Goal: Task Accomplishment & Management: Manage account settings

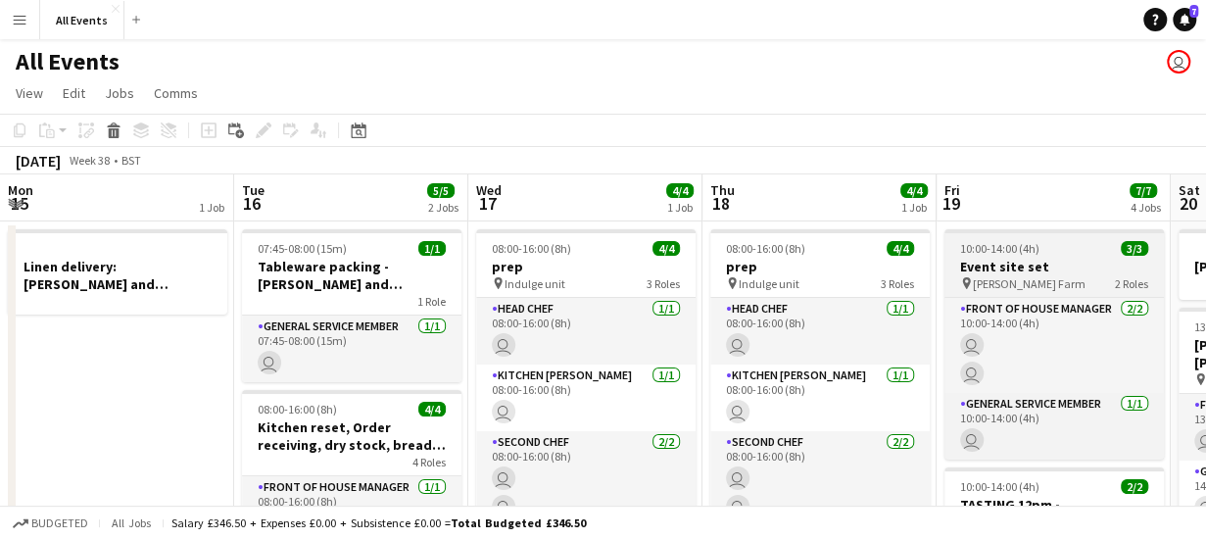
scroll to position [0, 674]
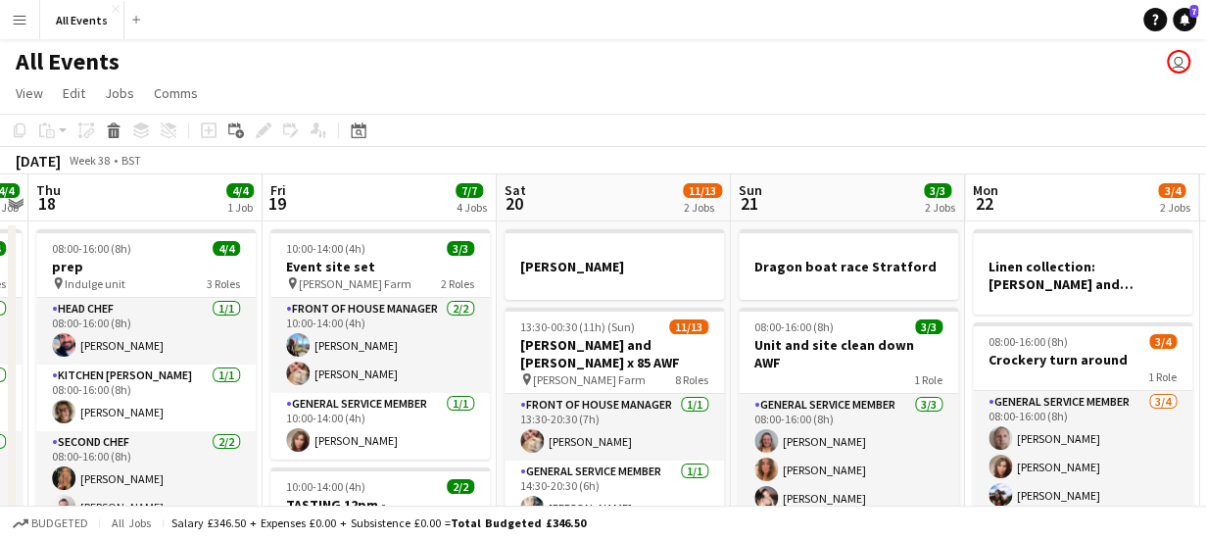
click at [399, 195] on app-board-header-date "Fri 19 7/7 4 Jobs" at bounding box center [380, 197] width 234 height 47
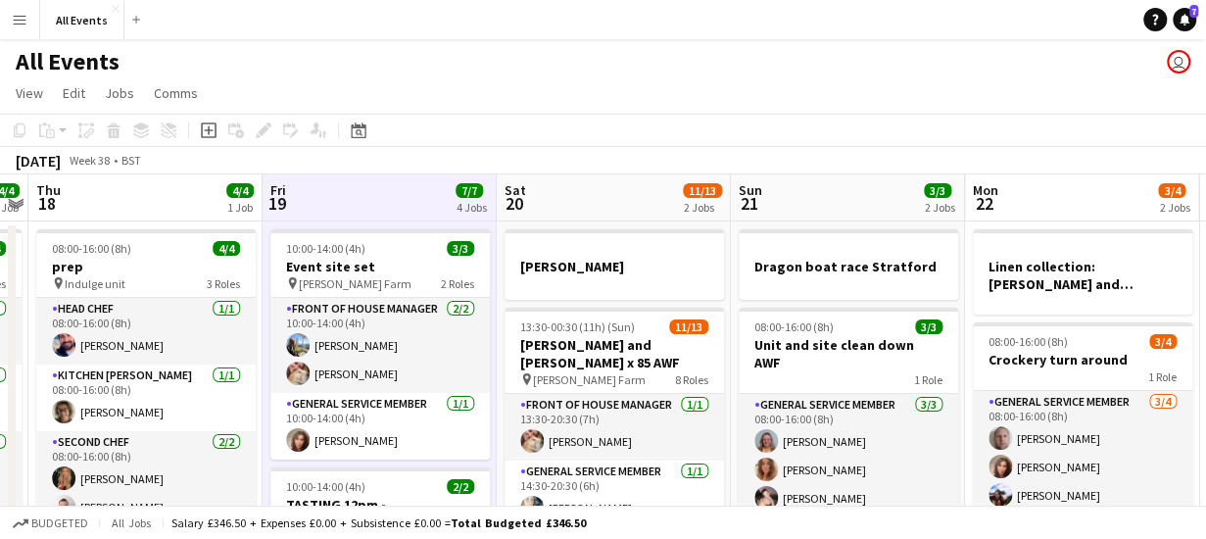
click at [578, 195] on app-board-header-date "Sat 20 11/13 2 Jobs" at bounding box center [614, 197] width 234 height 47
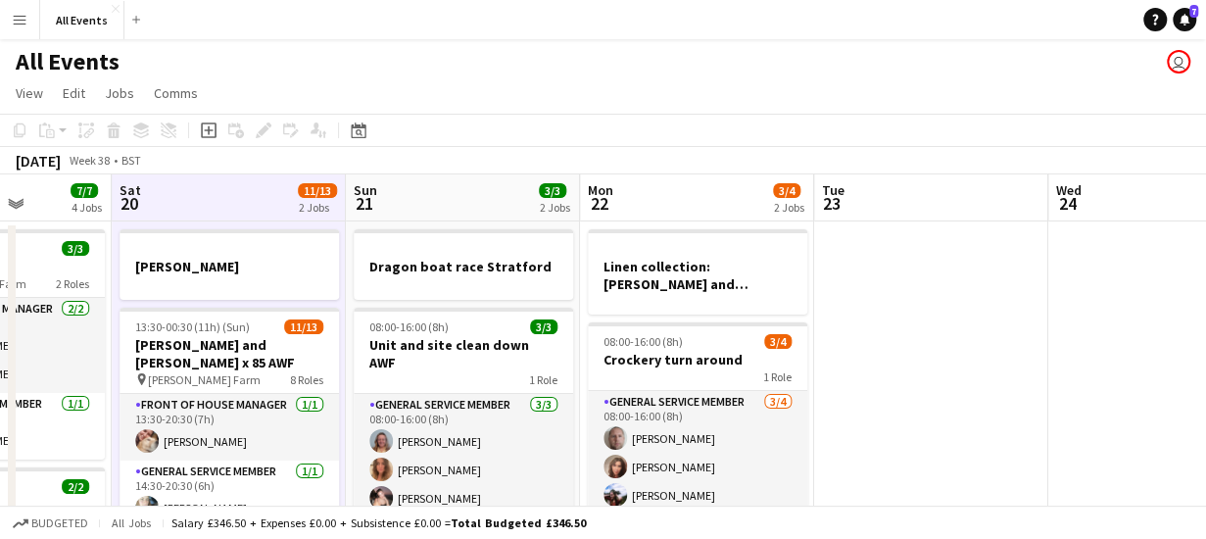
scroll to position [0, 598]
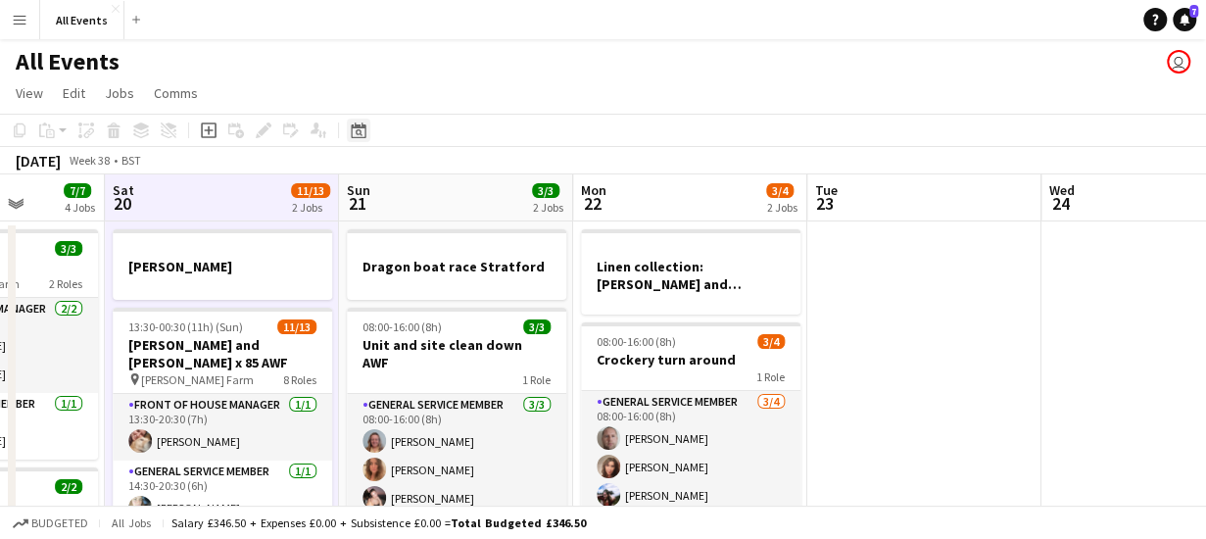
click at [362, 136] on icon "Date picker" at bounding box center [359, 130] width 16 height 16
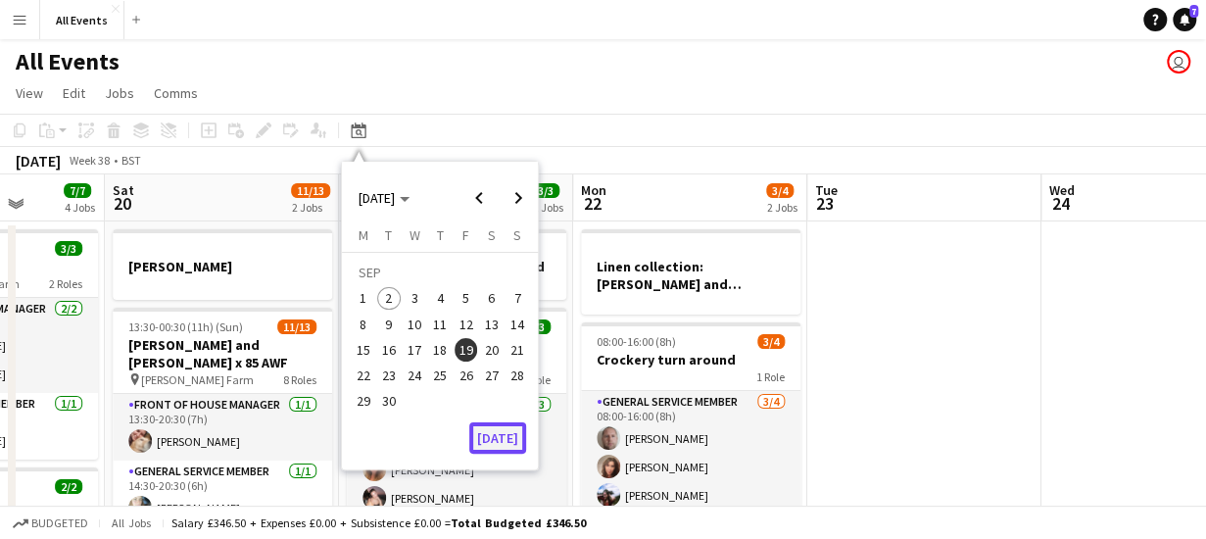
click at [498, 438] on button "[DATE]" at bounding box center [497, 437] width 57 height 31
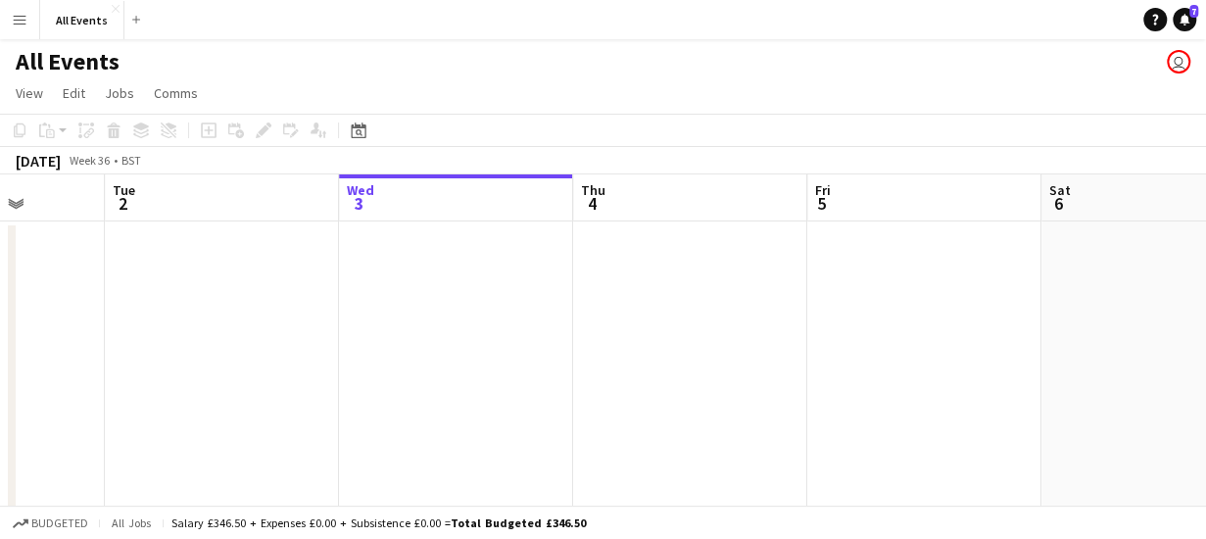
scroll to position [0, 674]
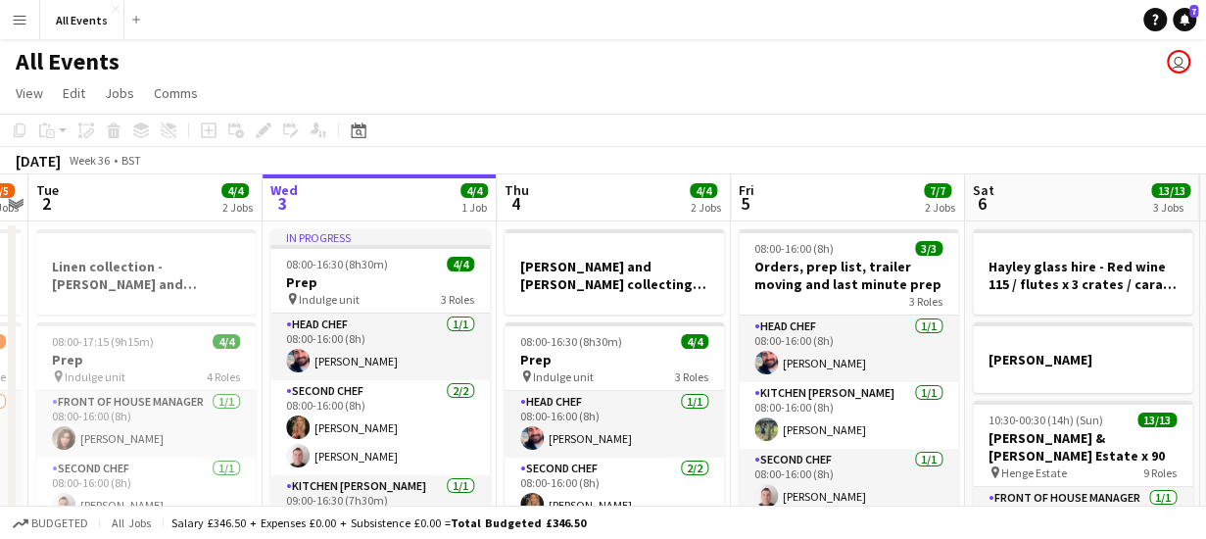
click at [576, 200] on app-board-header-date "Thu 4 4/4 2 Jobs" at bounding box center [614, 197] width 234 height 47
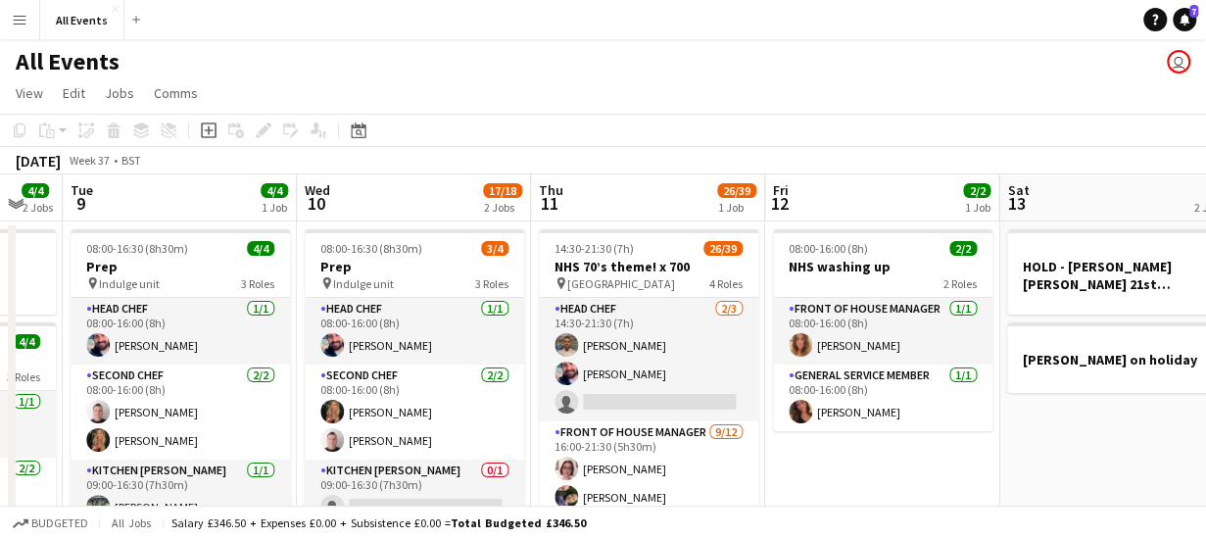
scroll to position [0, 876]
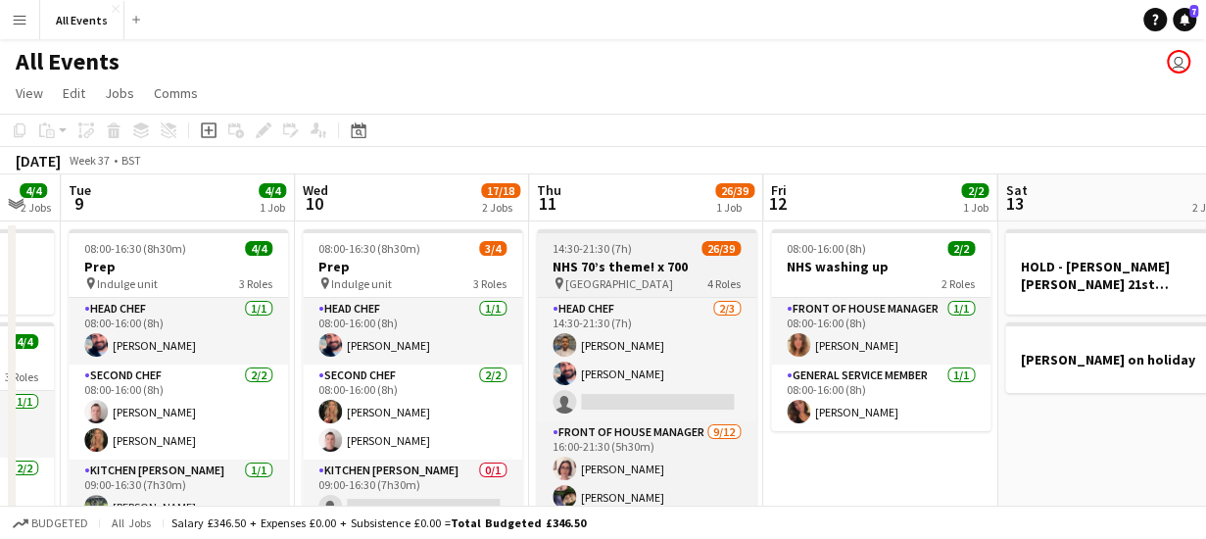
click at [629, 273] on h3 "NHS 70’s theme! x 700" at bounding box center [646, 267] width 219 height 18
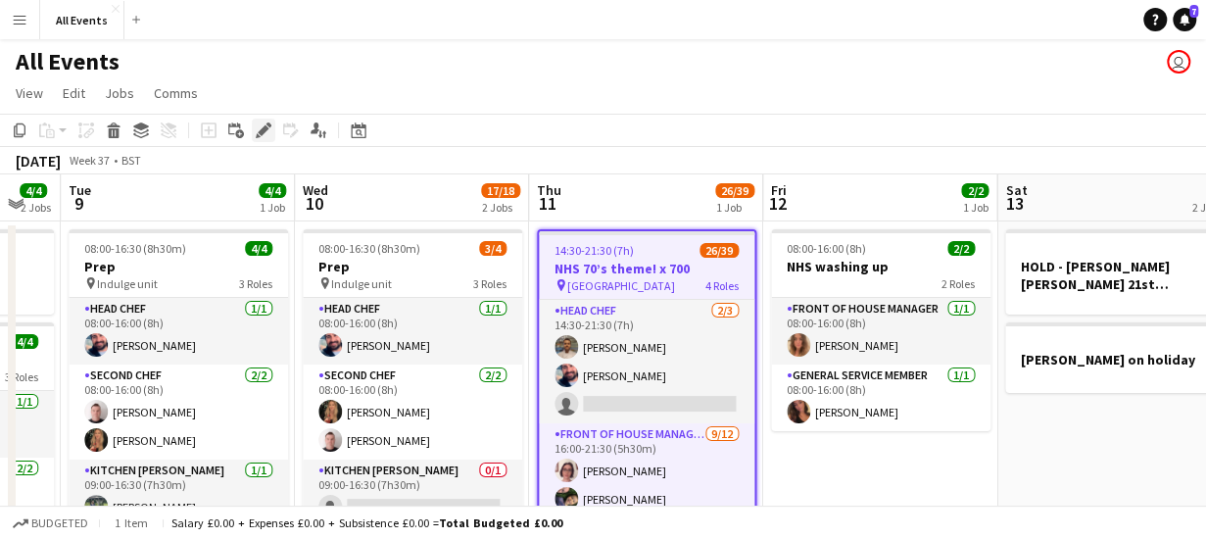
click at [262, 135] on icon at bounding box center [263, 130] width 11 height 11
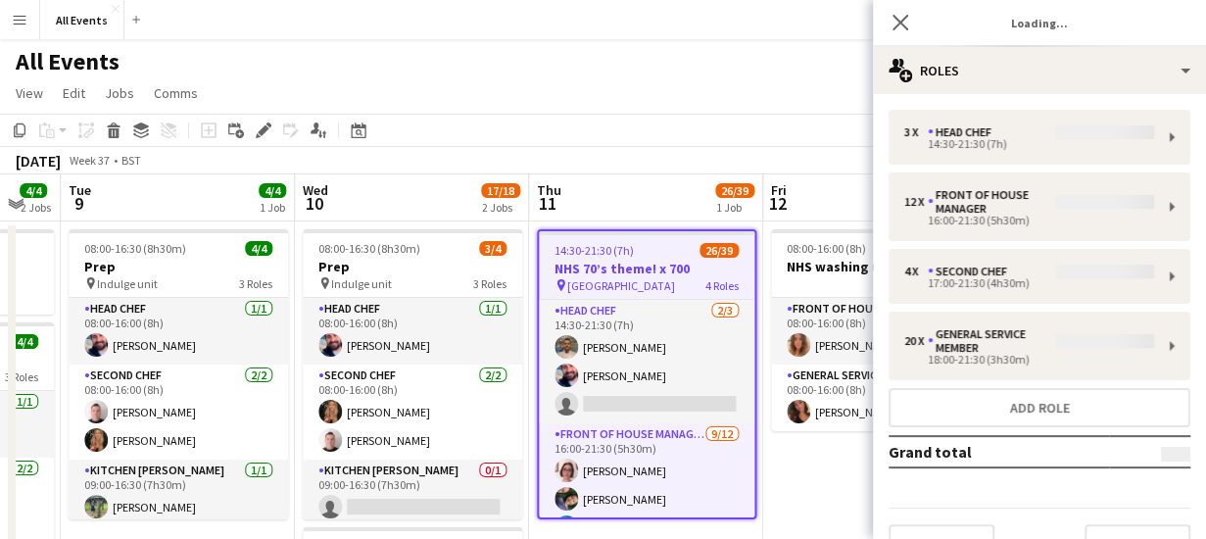
type input "**********"
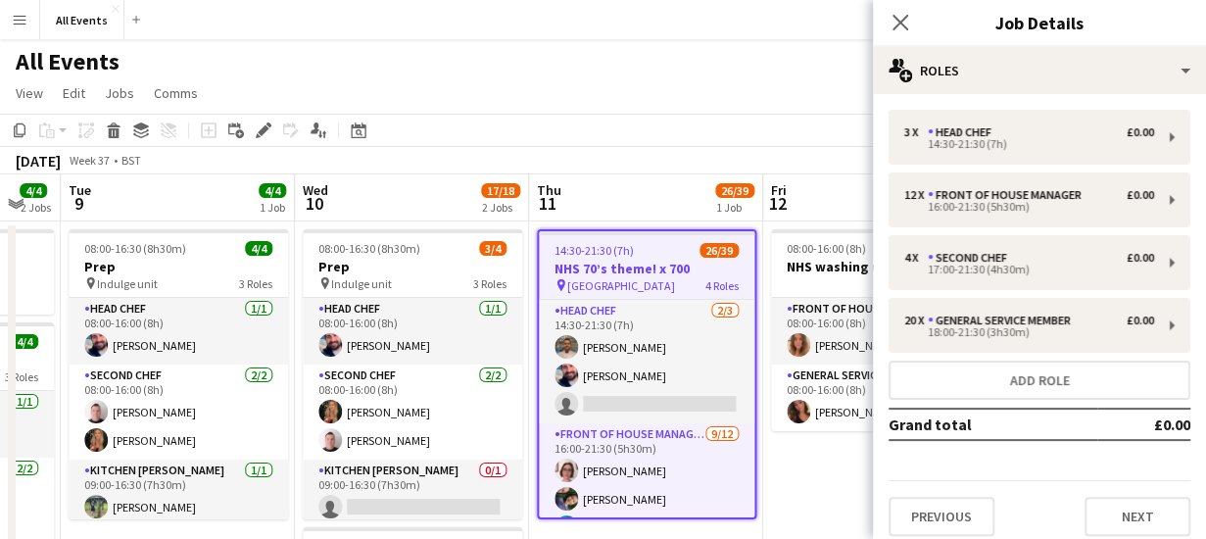
scroll to position [12, 0]
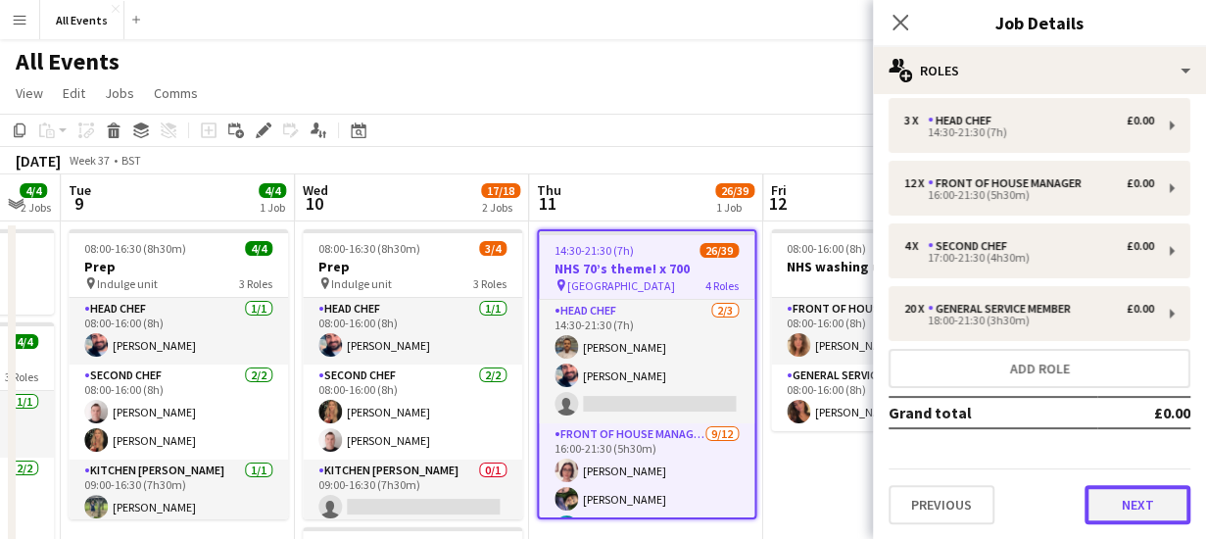
click at [1131, 508] on button "Next" at bounding box center [1138, 504] width 106 height 39
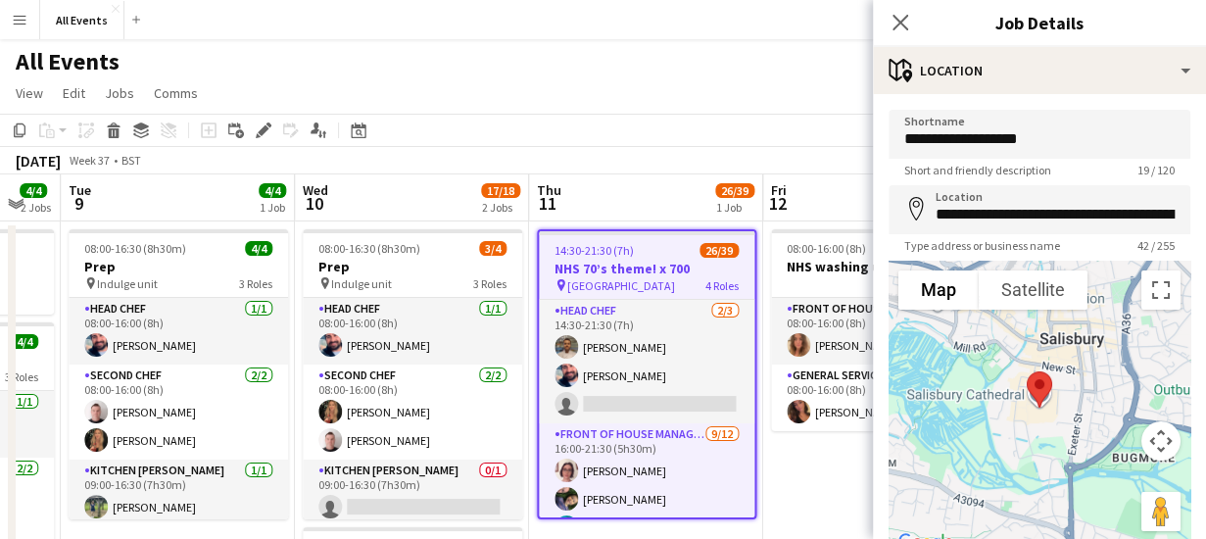
scroll to position [153, 0]
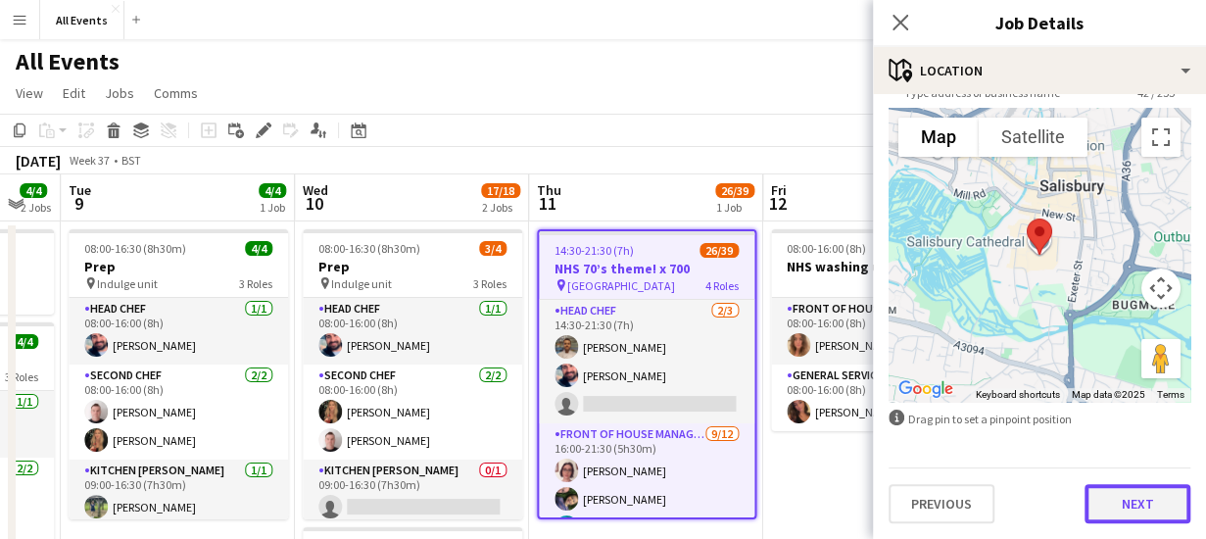
click at [1122, 504] on button "Next" at bounding box center [1138, 503] width 106 height 39
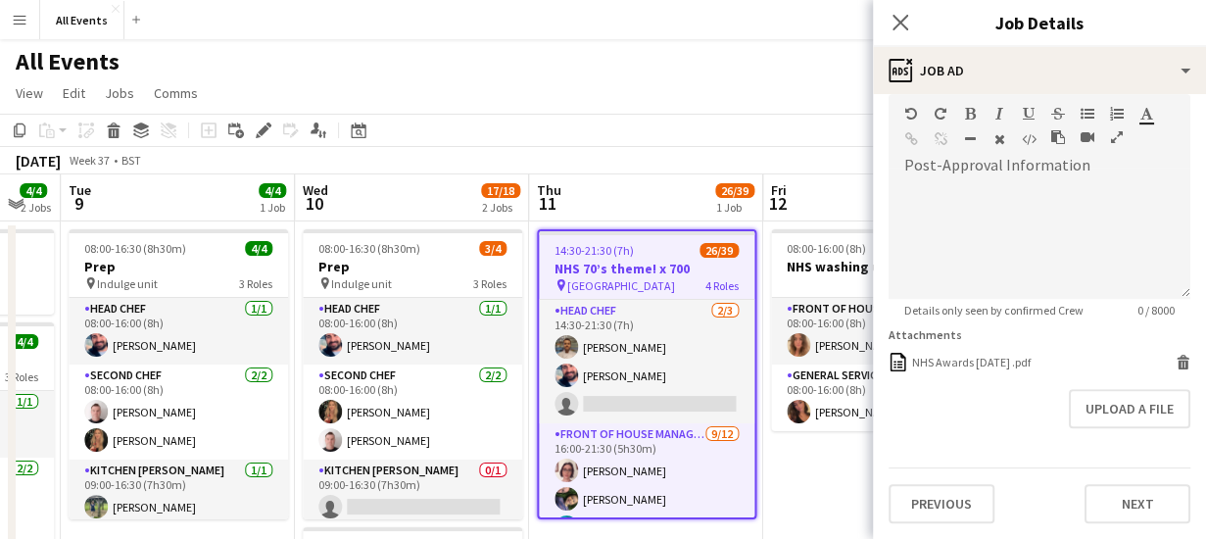
scroll to position [458, 0]
click at [898, 25] on icon at bounding box center [900, 22] width 19 height 19
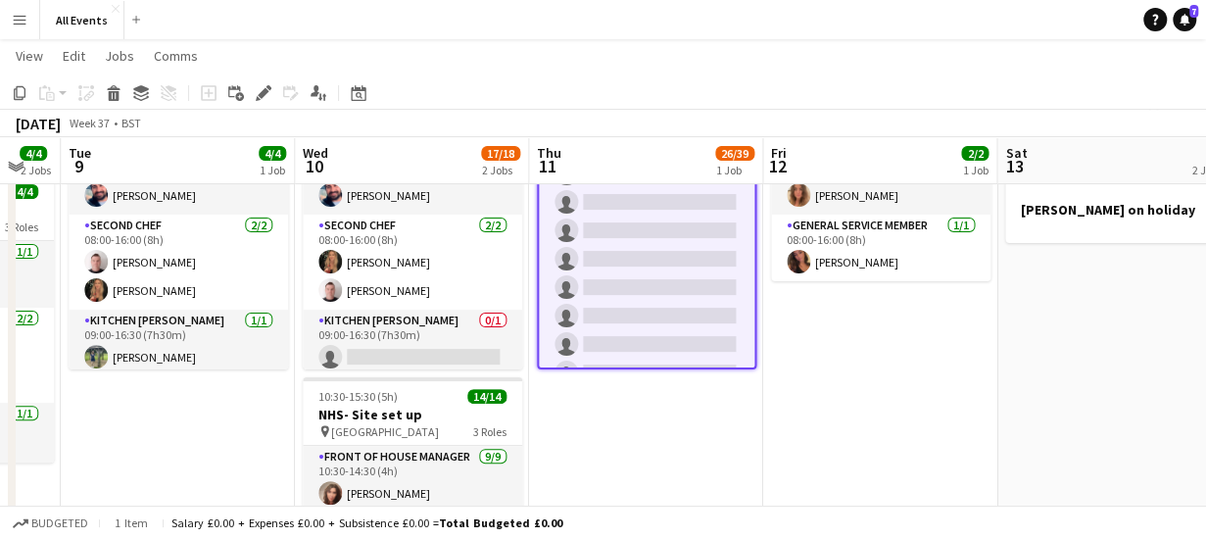
scroll to position [1042, 0]
click at [586, 115] on div "[DATE] Week 37 • BST" at bounding box center [603, 123] width 1206 height 27
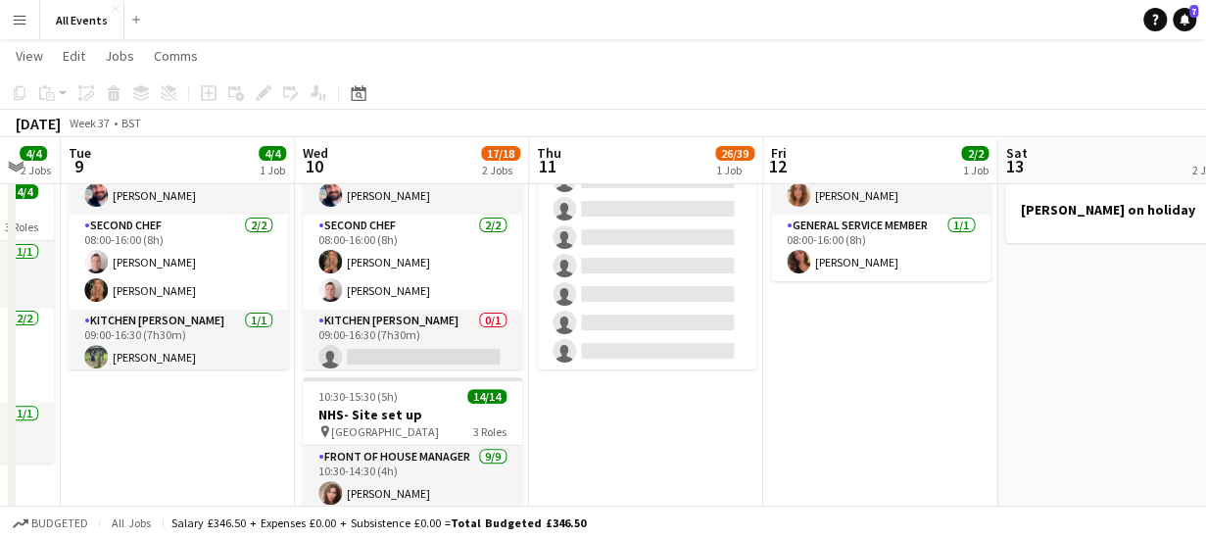
scroll to position [0, 0]
